Goal: Task Accomplishment & Management: Manage account settings

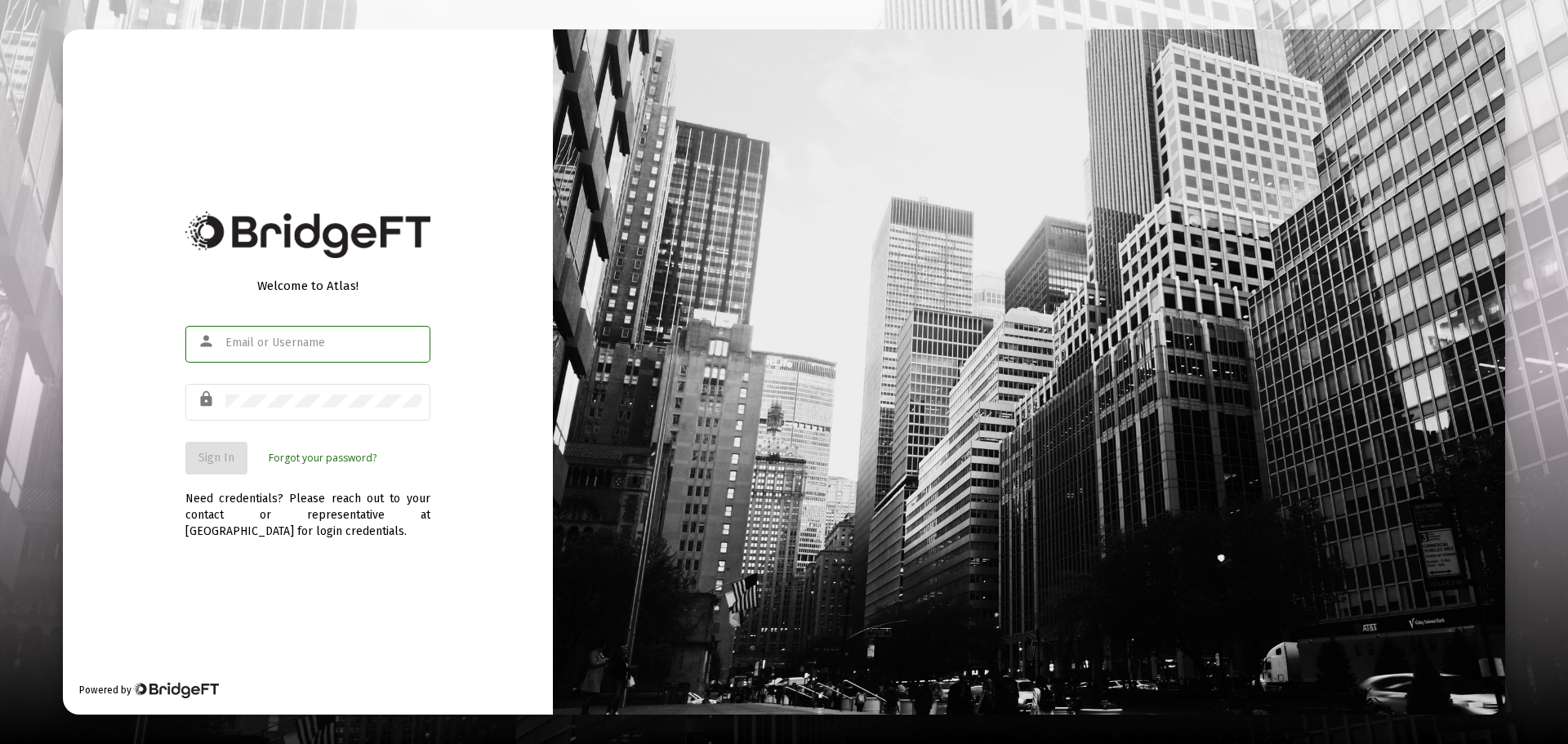
type input "[EMAIL_ADDRESS][DOMAIN_NAME]"
click at [221, 460] on span "Sign In" at bounding box center [216, 458] width 36 height 14
click at [472, 410] on div "Welcome to Atlas! person admin@cannonadvisors.com lock Sign In Forgot your pass…" at bounding box center [308, 372] width 490 height 684
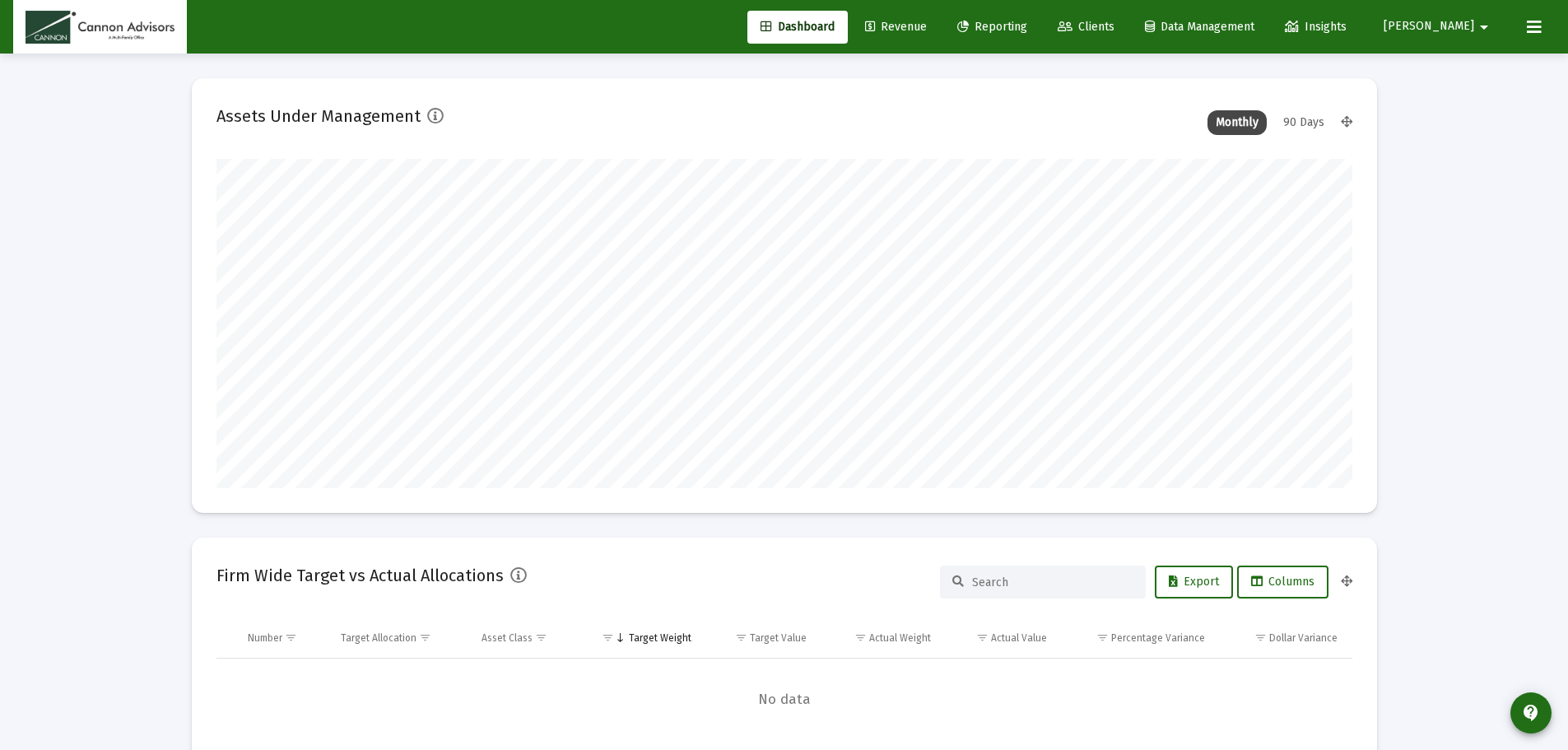
scroll to position [330, 612]
click at [1115, 25] on span "Clients" at bounding box center [1085, 27] width 56 height 14
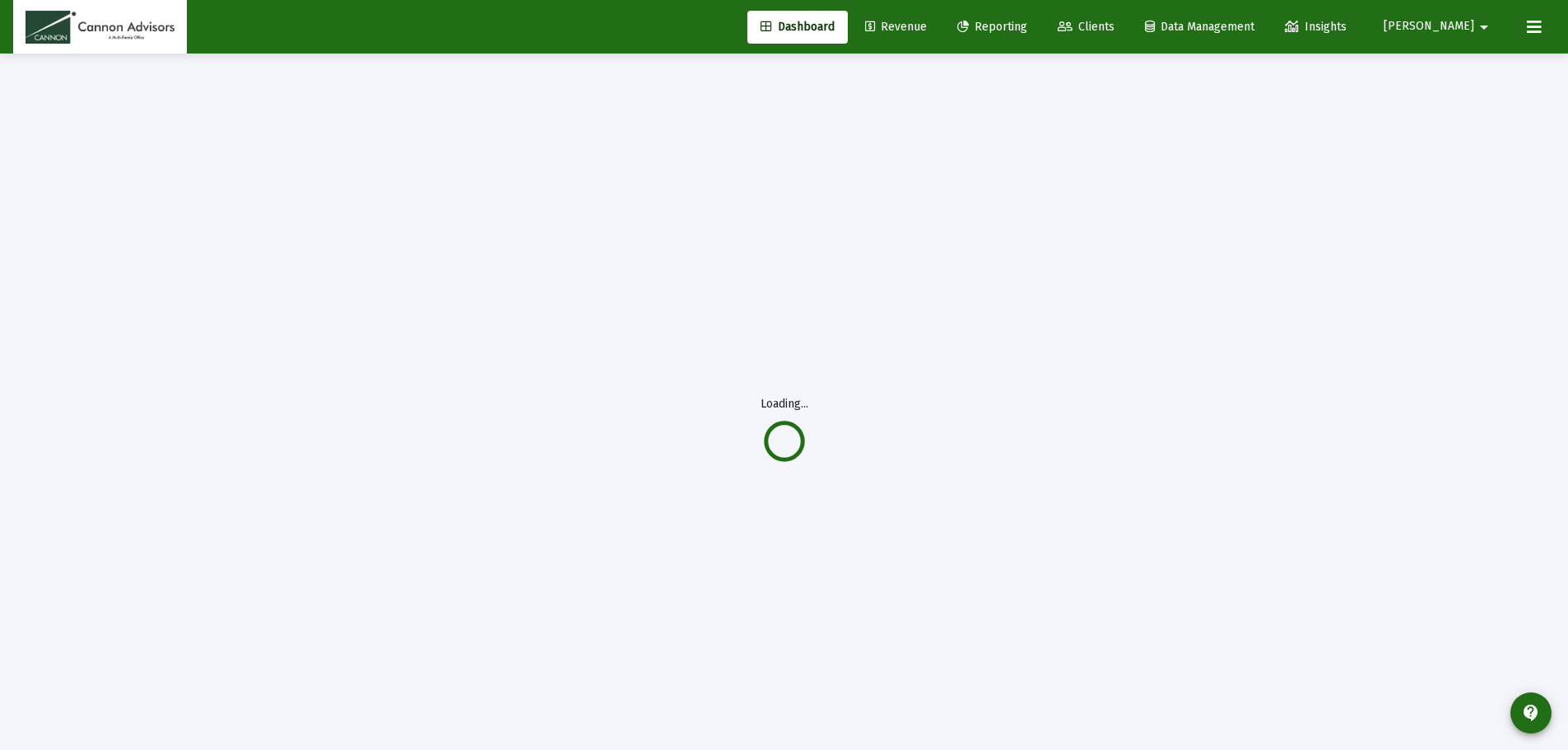
click at [1470, 28] on span "[PERSON_NAME]" at bounding box center [1428, 27] width 90 height 14
click at [1473, 65] on span "Settings" at bounding box center [1487, 70] width 48 height 39
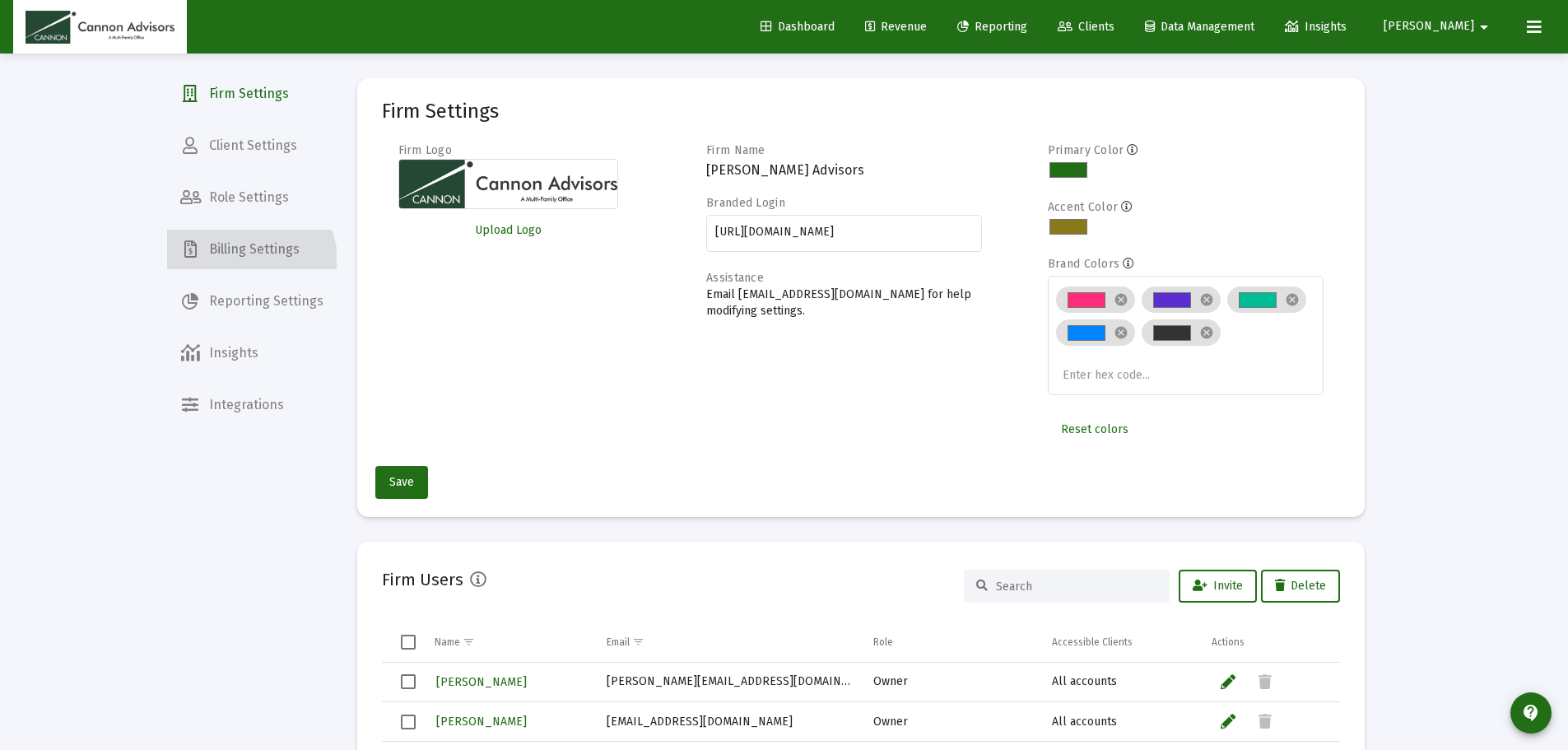
click at [222, 268] on span "Billing Settings" at bounding box center [252, 249] width 169 height 39
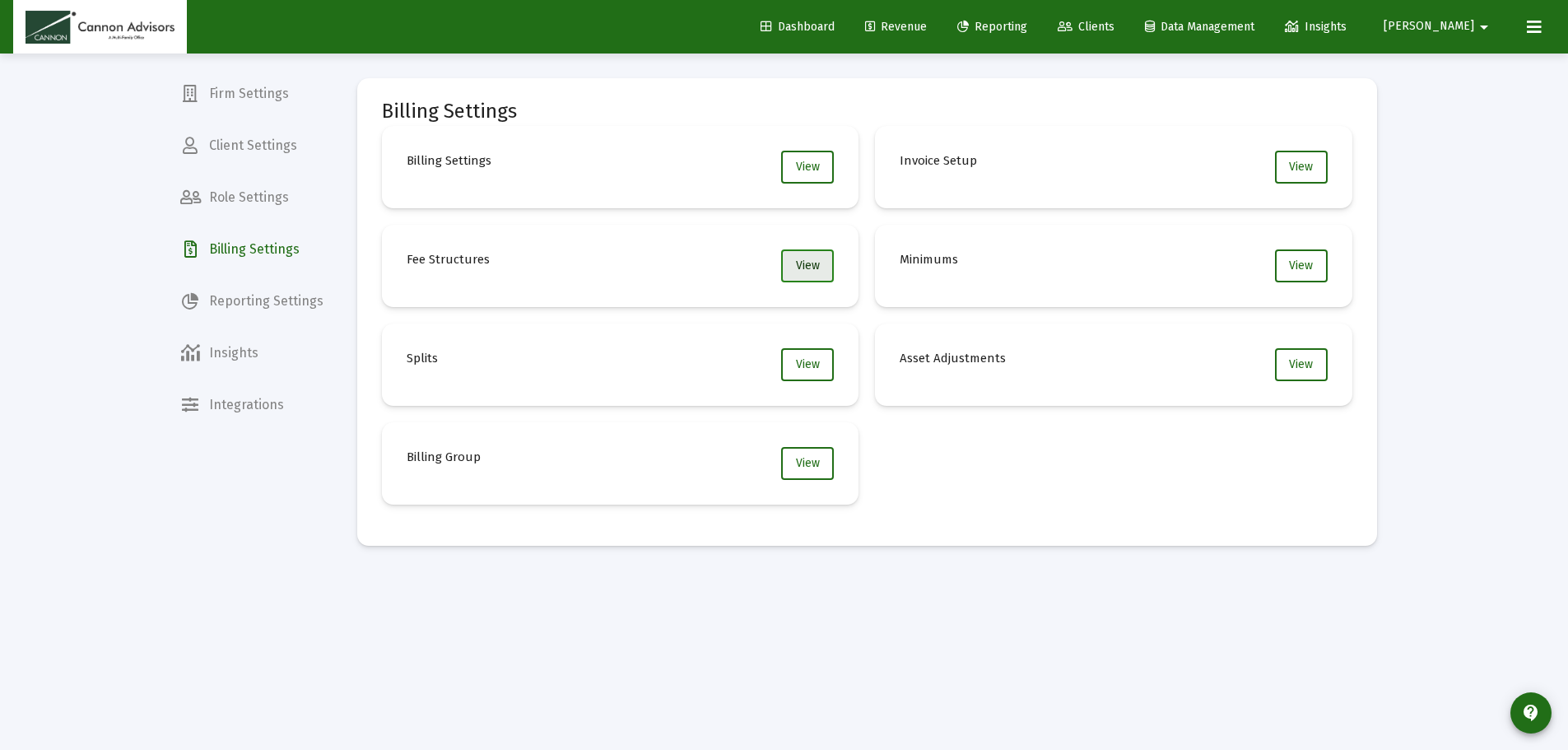
click at [801, 273] on button "View" at bounding box center [807, 266] width 53 height 33
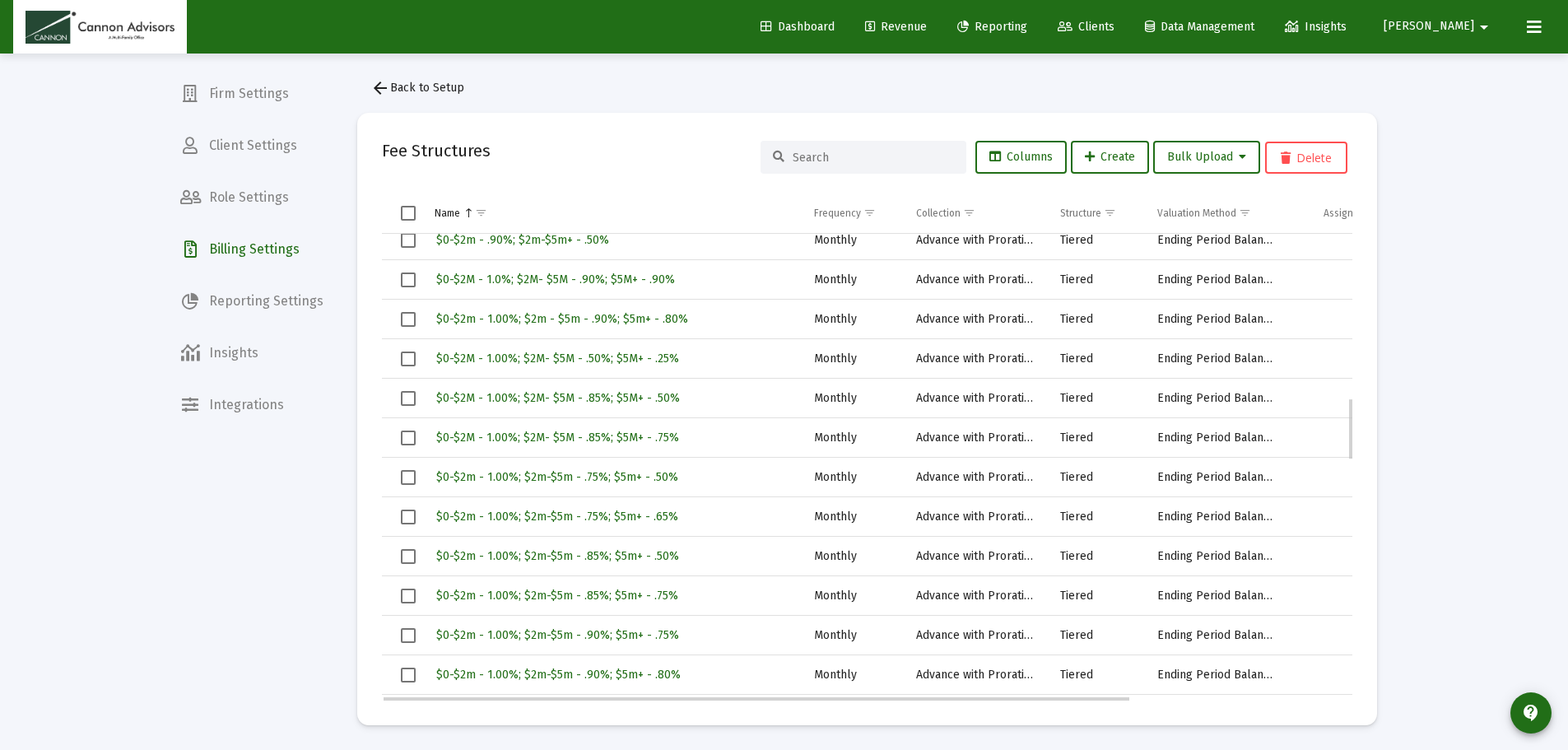
scroll to position [741, 0]
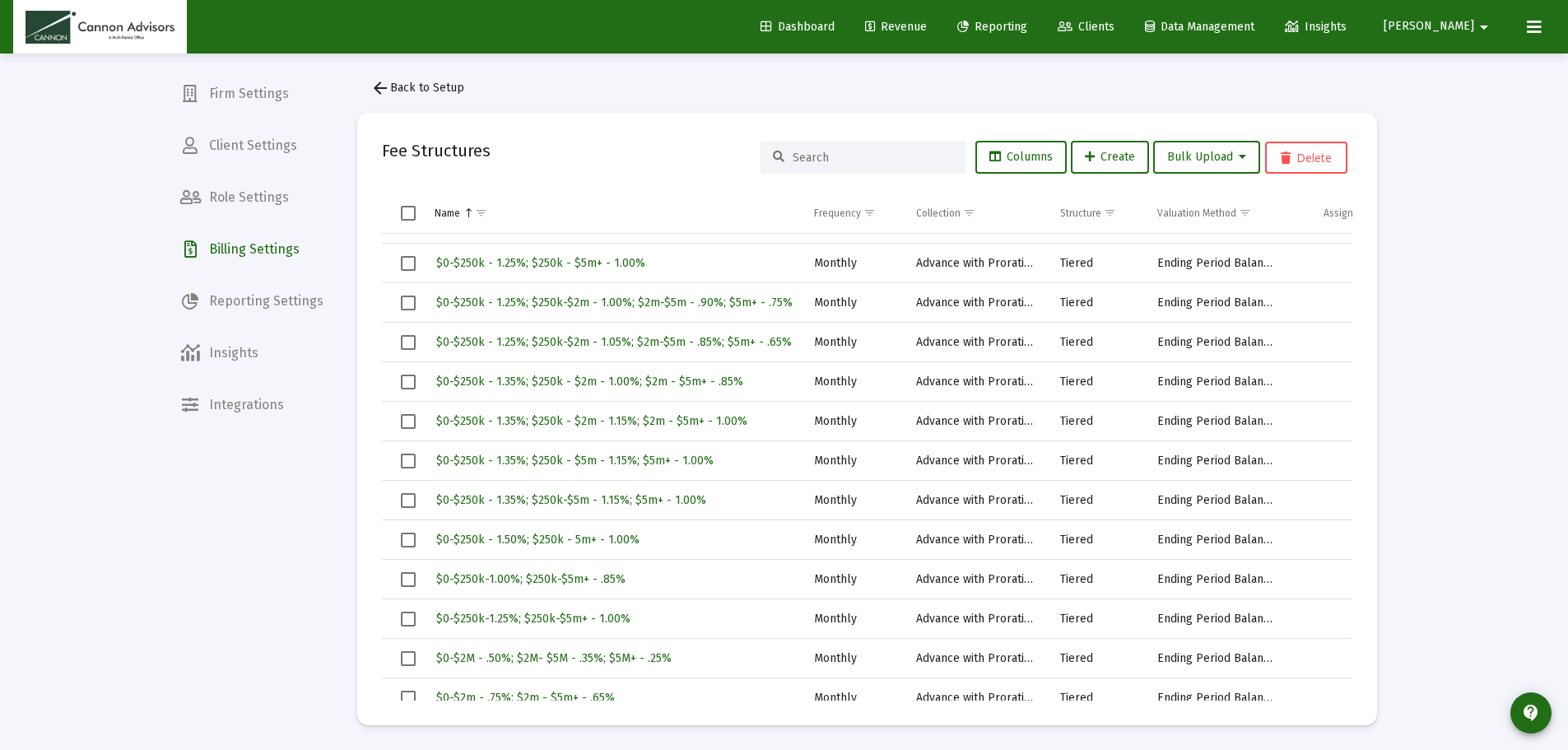
click at [1464, 156] on div "Loading... Firm Settings Client Settings Role Settings Billing Settings Reporti…" at bounding box center [784, 372] width 1568 height 757
click at [1479, 22] on mat-icon "arrow_drop_down" at bounding box center [1484, 27] width 20 height 33
click at [1462, 114] on button "Logout" at bounding box center [1475, 109] width 98 height 39
